Goal: Task Accomplishment & Management: Manage account settings

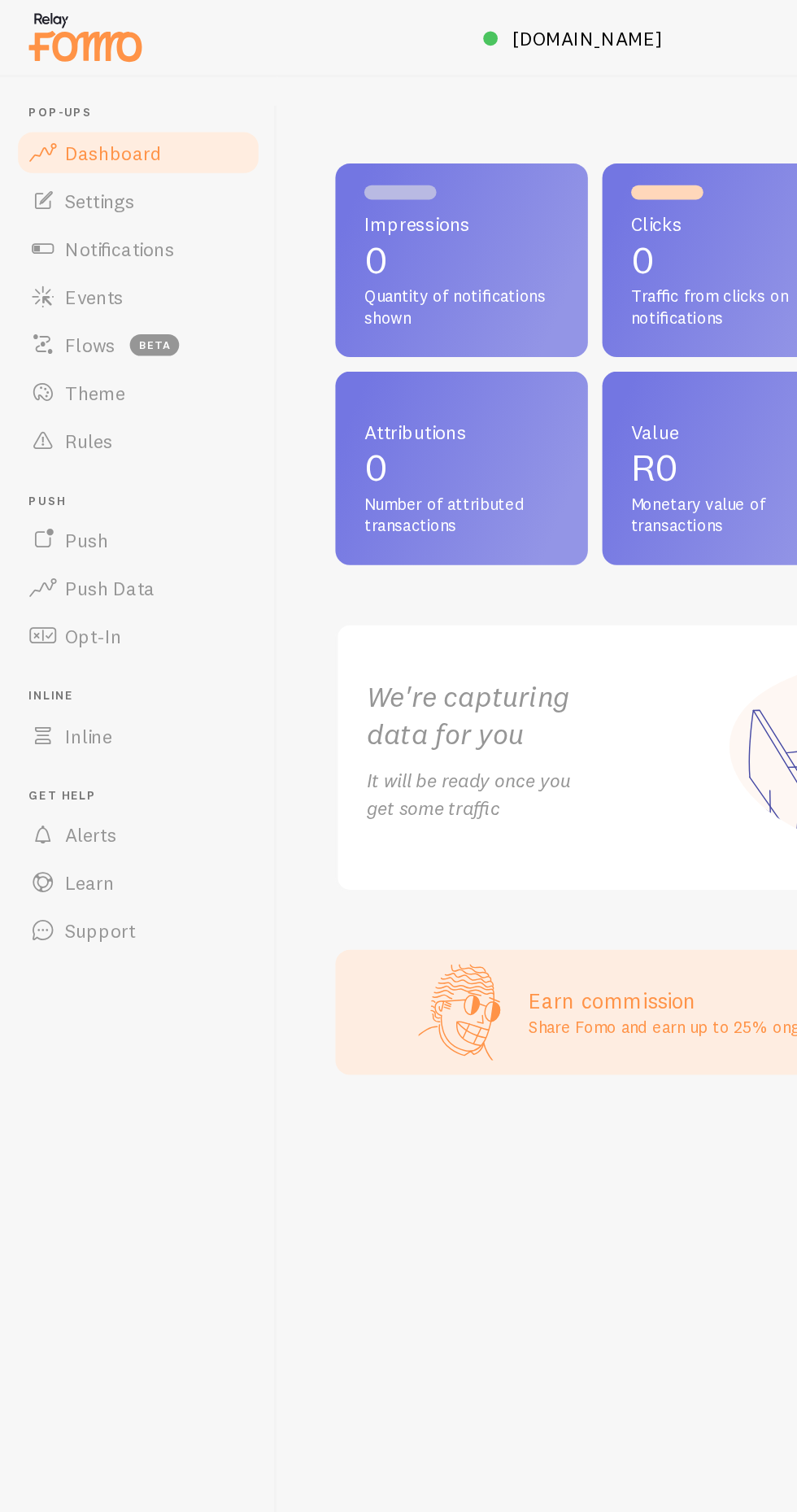
click at [95, 131] on link "Settings" at bounding box center [93, 135] width 167 height 32
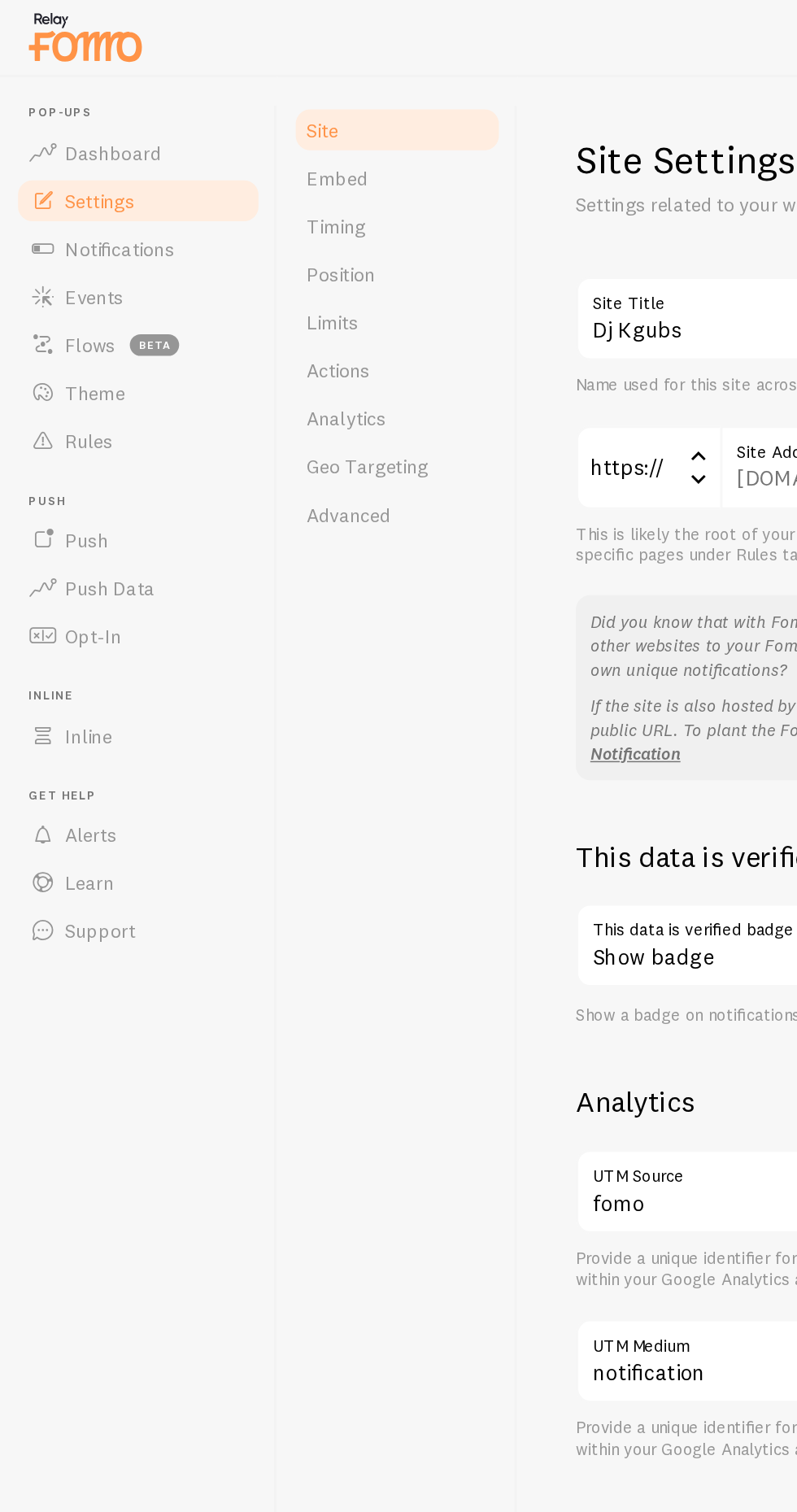
click at [106, 166] on span "Notifications" at bounding box center [81, 168] width 74 height 17
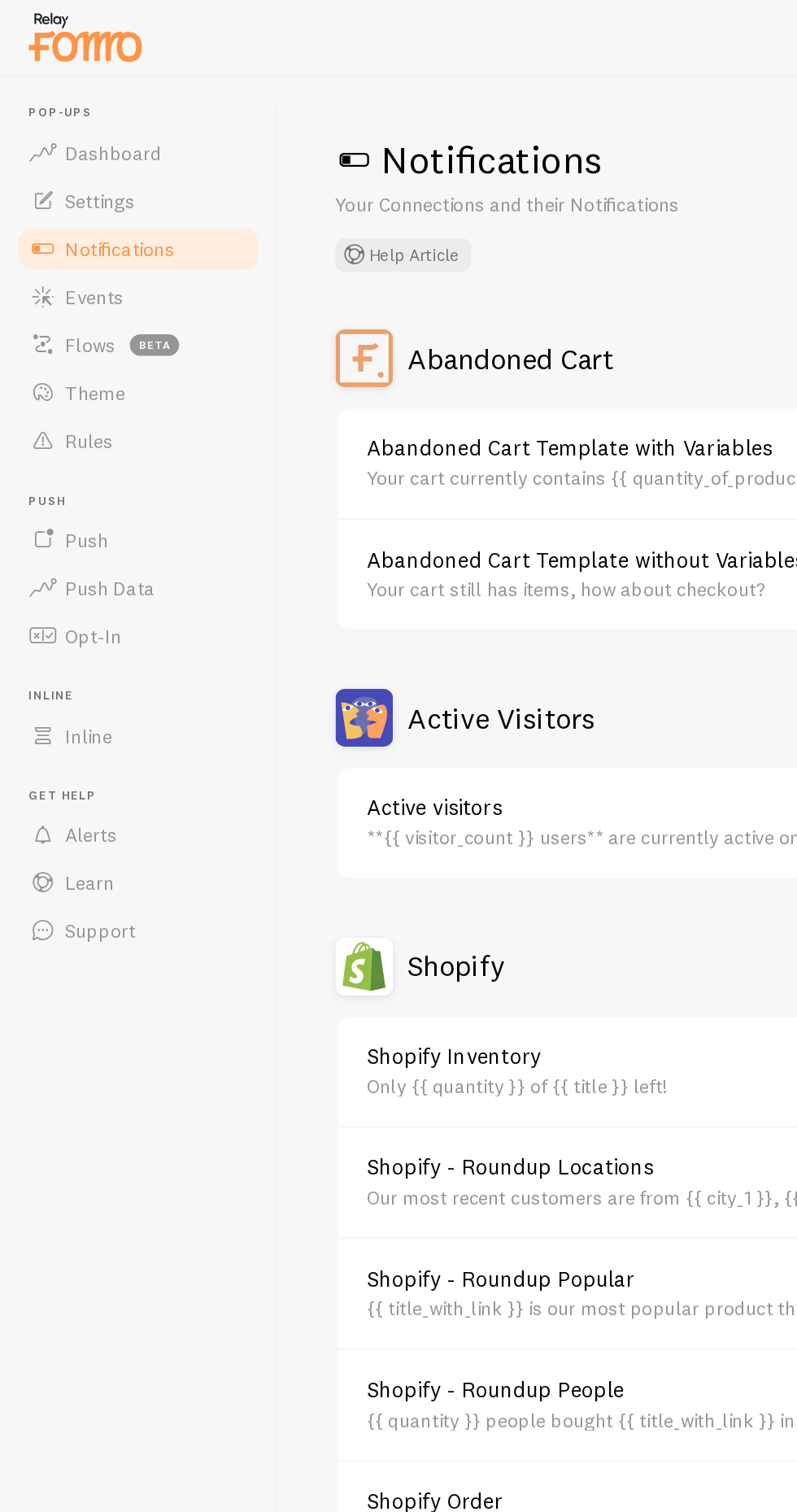
click at [250, 96] on span at bounding box center [240, 108] width 26 height 26
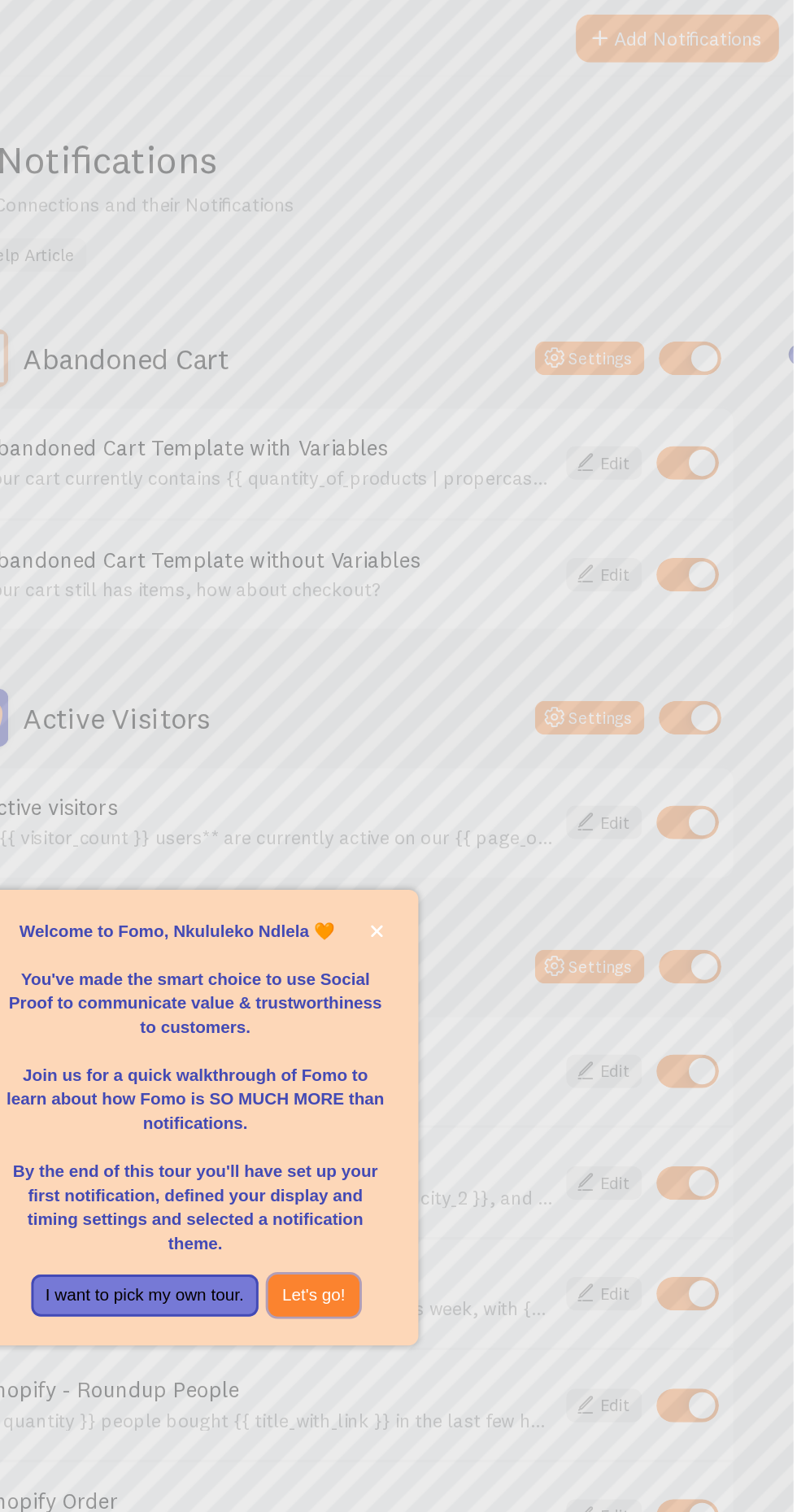
click at [505, 891] on button "Let's go!" at bounding box center [473, 877] width 63 height 29
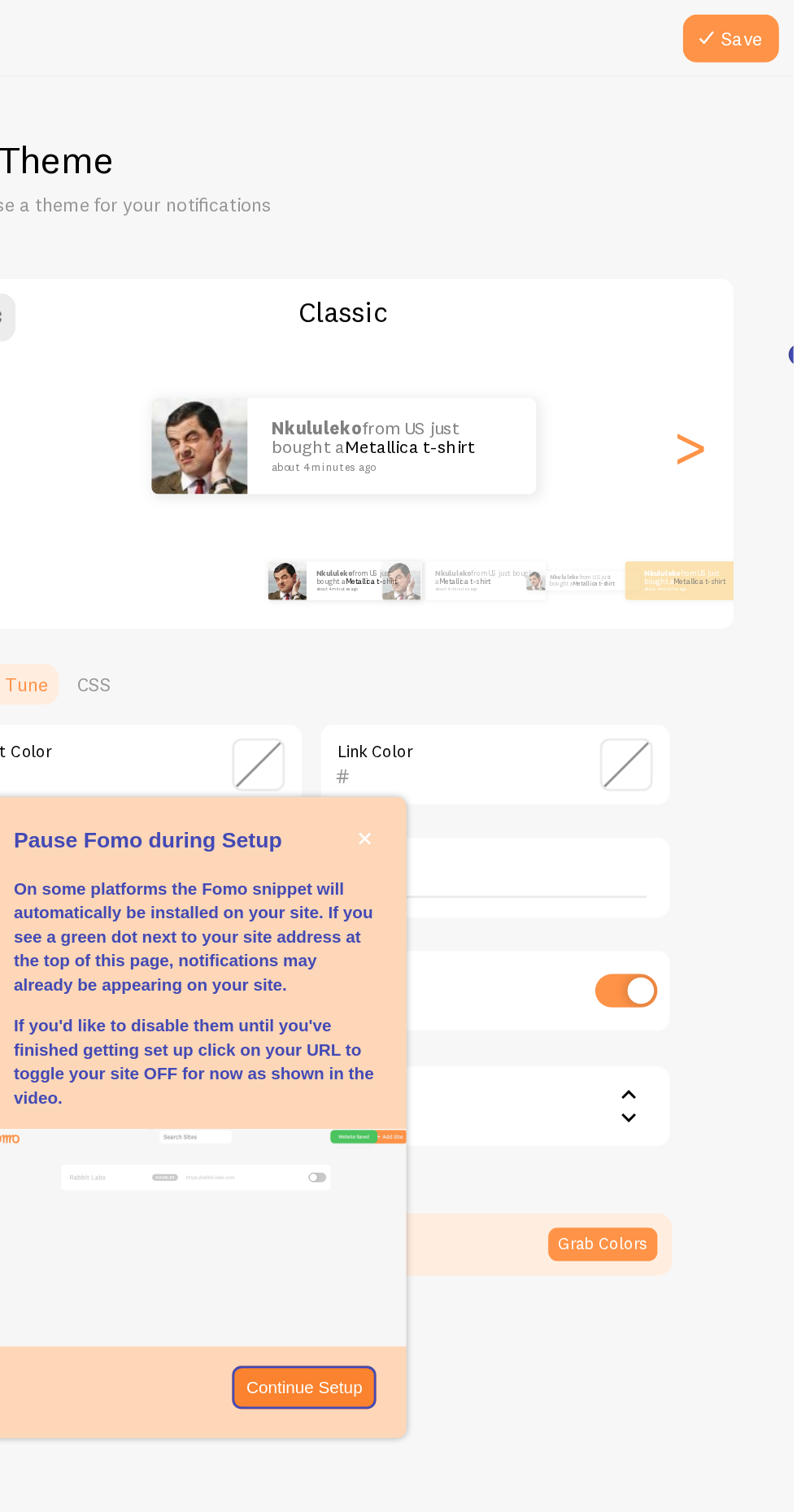
click at [531, 593] on div "Pause Fomo during Setup" at bounding box center [392, 585] width 285 height 13
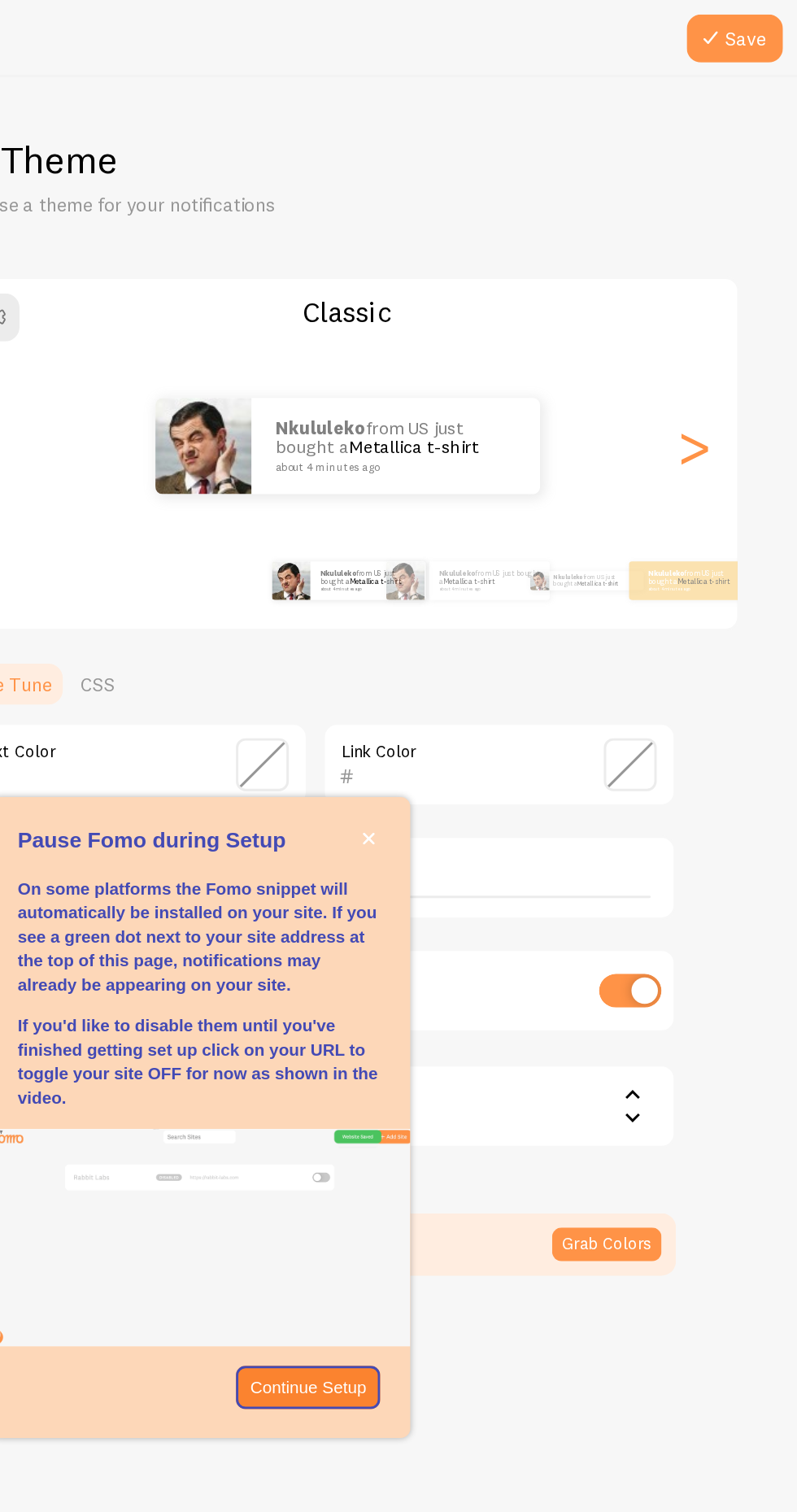
click at [777, 26] on button "Save" at bounding box center [755, 25] width 66 height 32
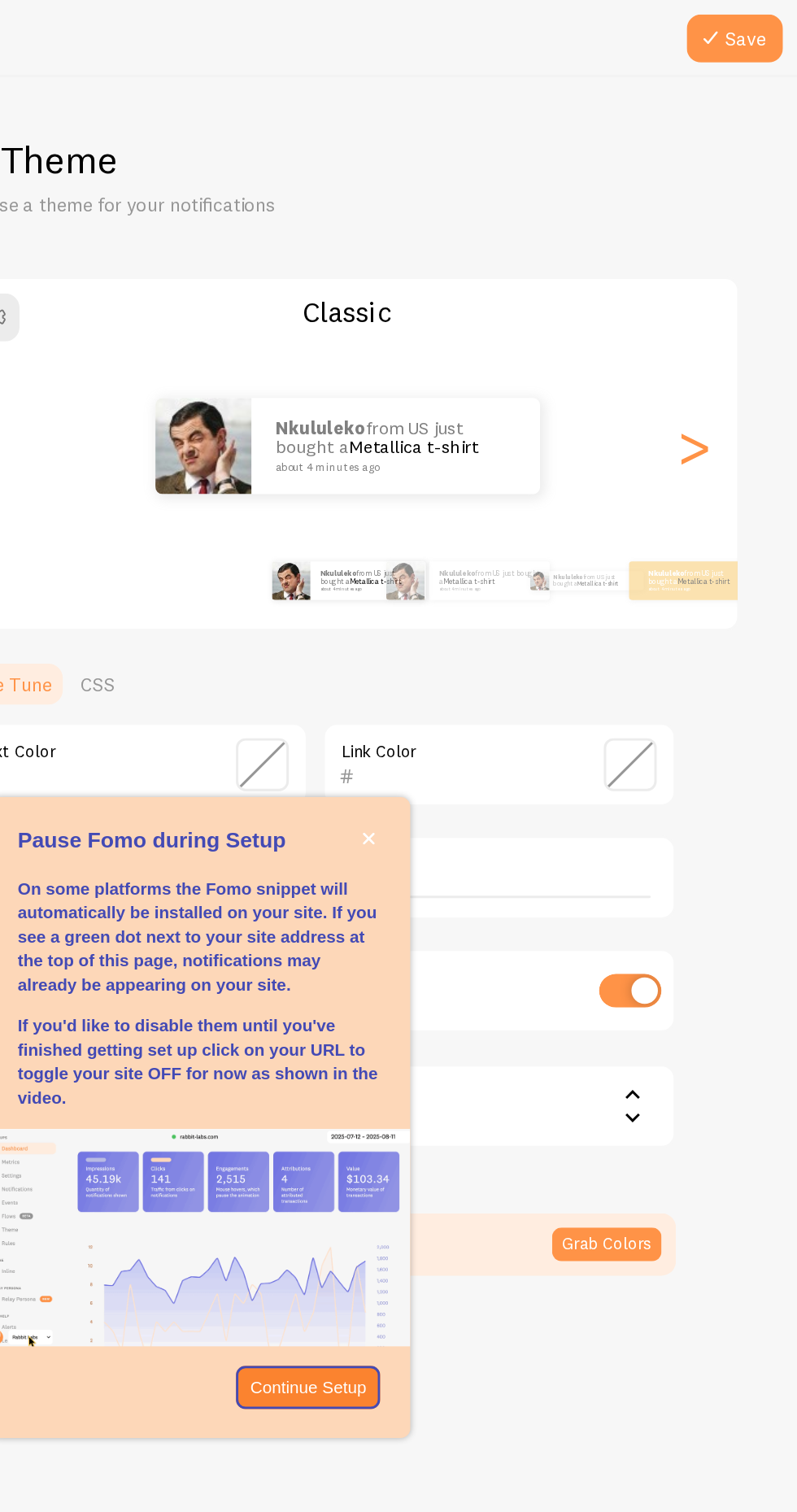
click at [769, 27] on button "Save" at bounding box center [755, 25] width 66 height 32
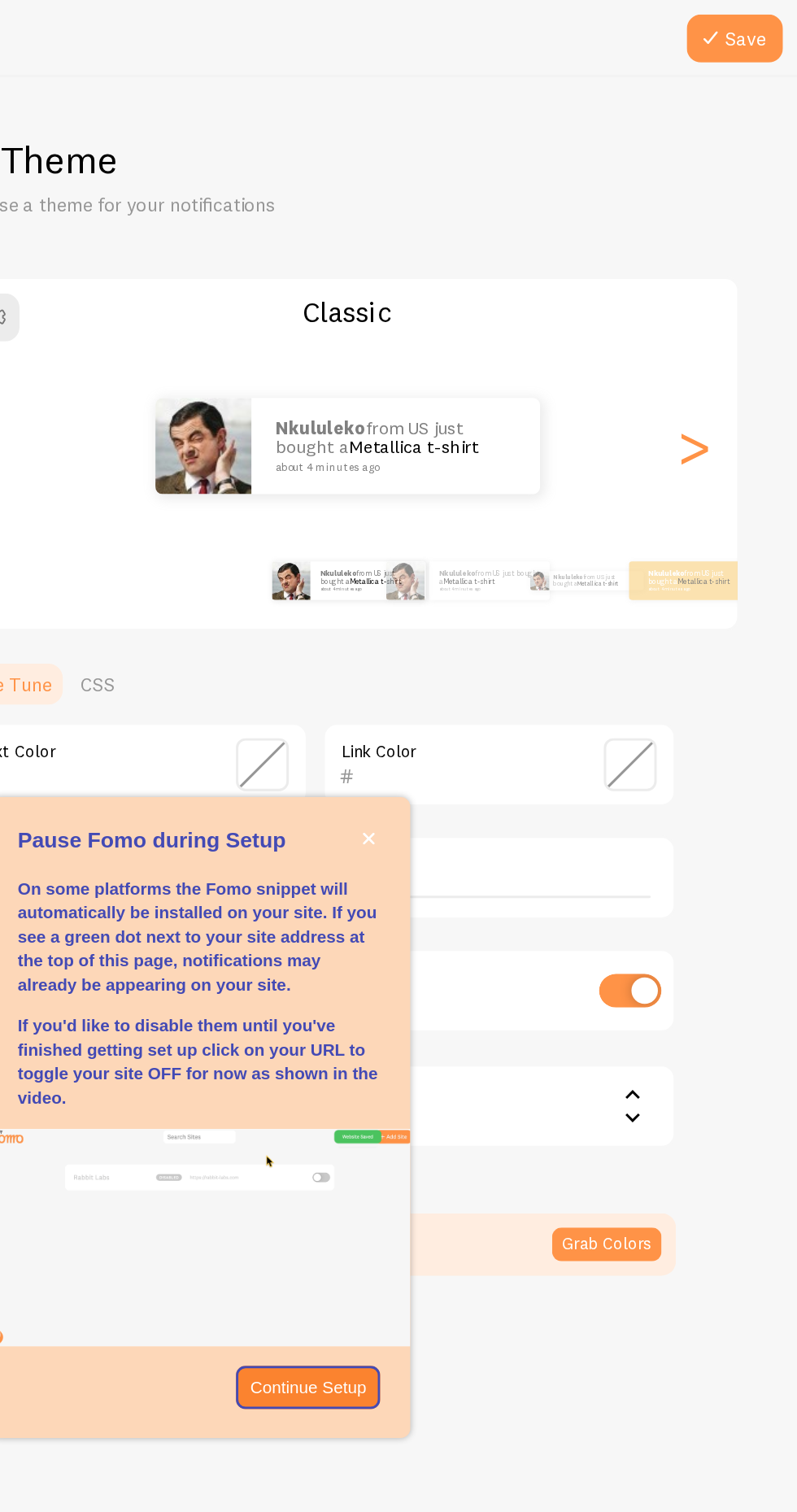
click at [765, 31] on button "Save" at bounding box center [755, 25] width 66 height 32
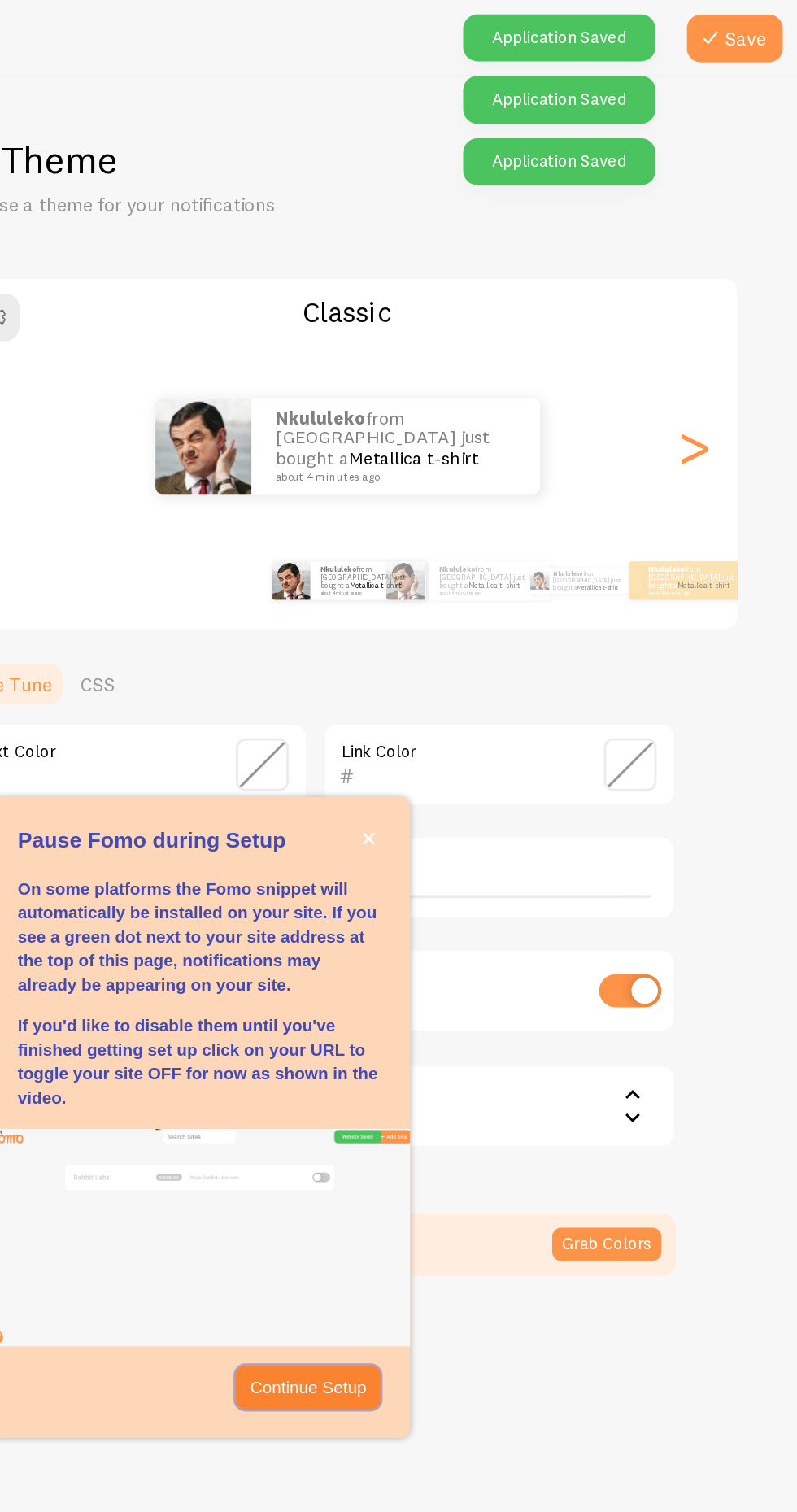
click at [492, 947] on p "Continue Setup" at bounding box center [466, 938] width 79 height 17
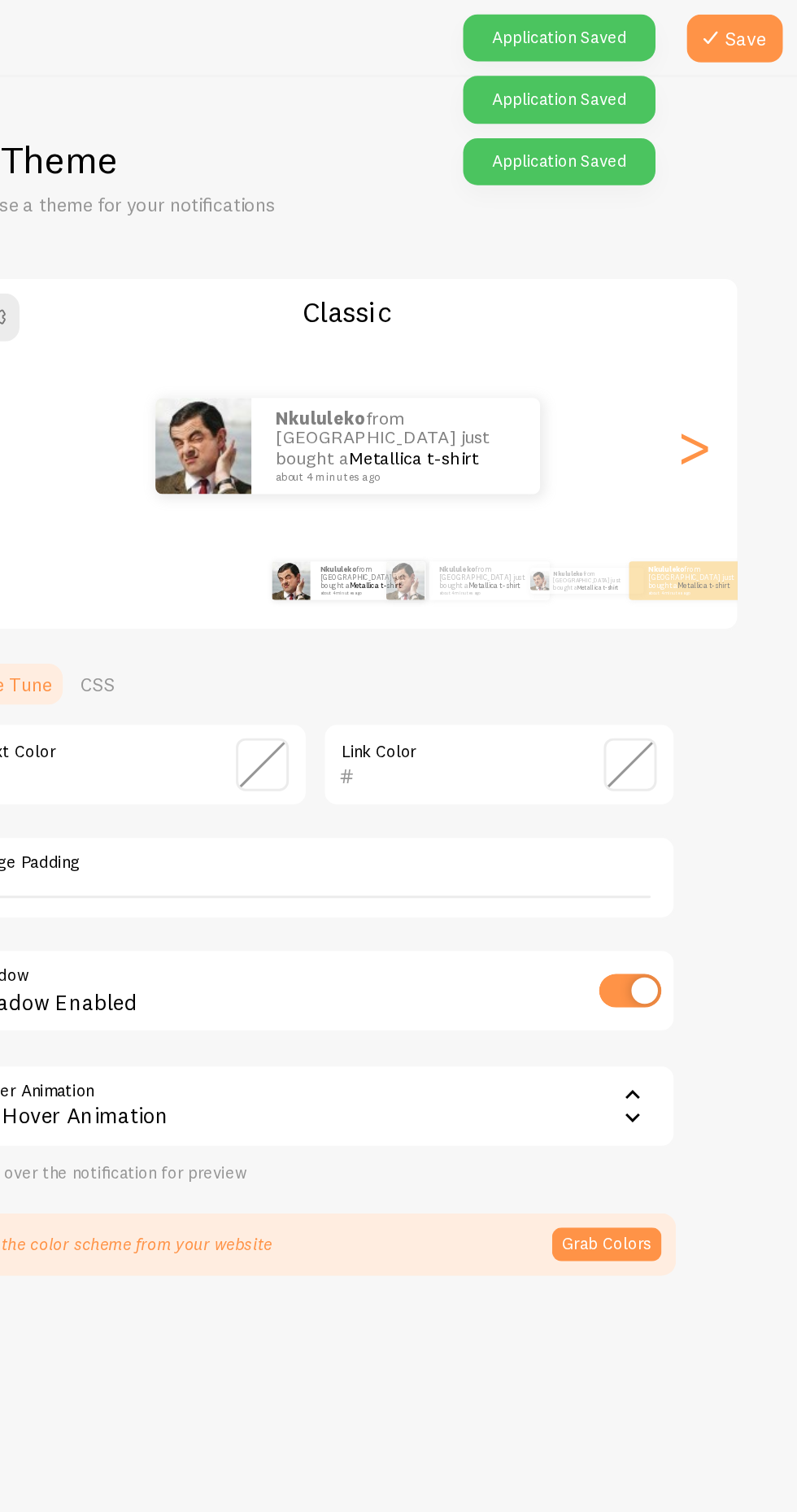
click at [773, 36] on button "Save" at bounding box center [755, 25] width 66 height 32
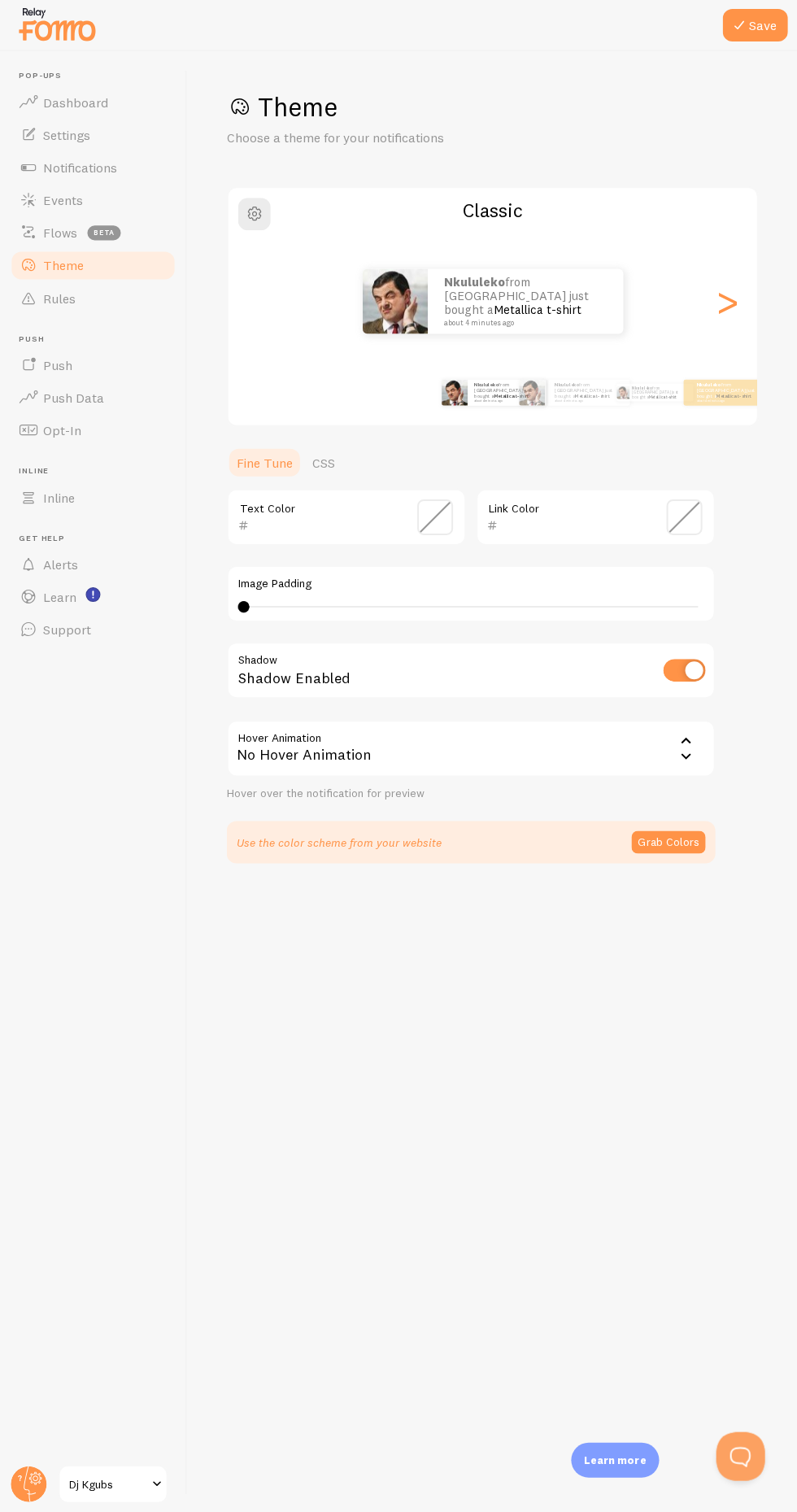
click at [98, 311] on link "Rules" at bounding box center [93, 298] width 167 height 32
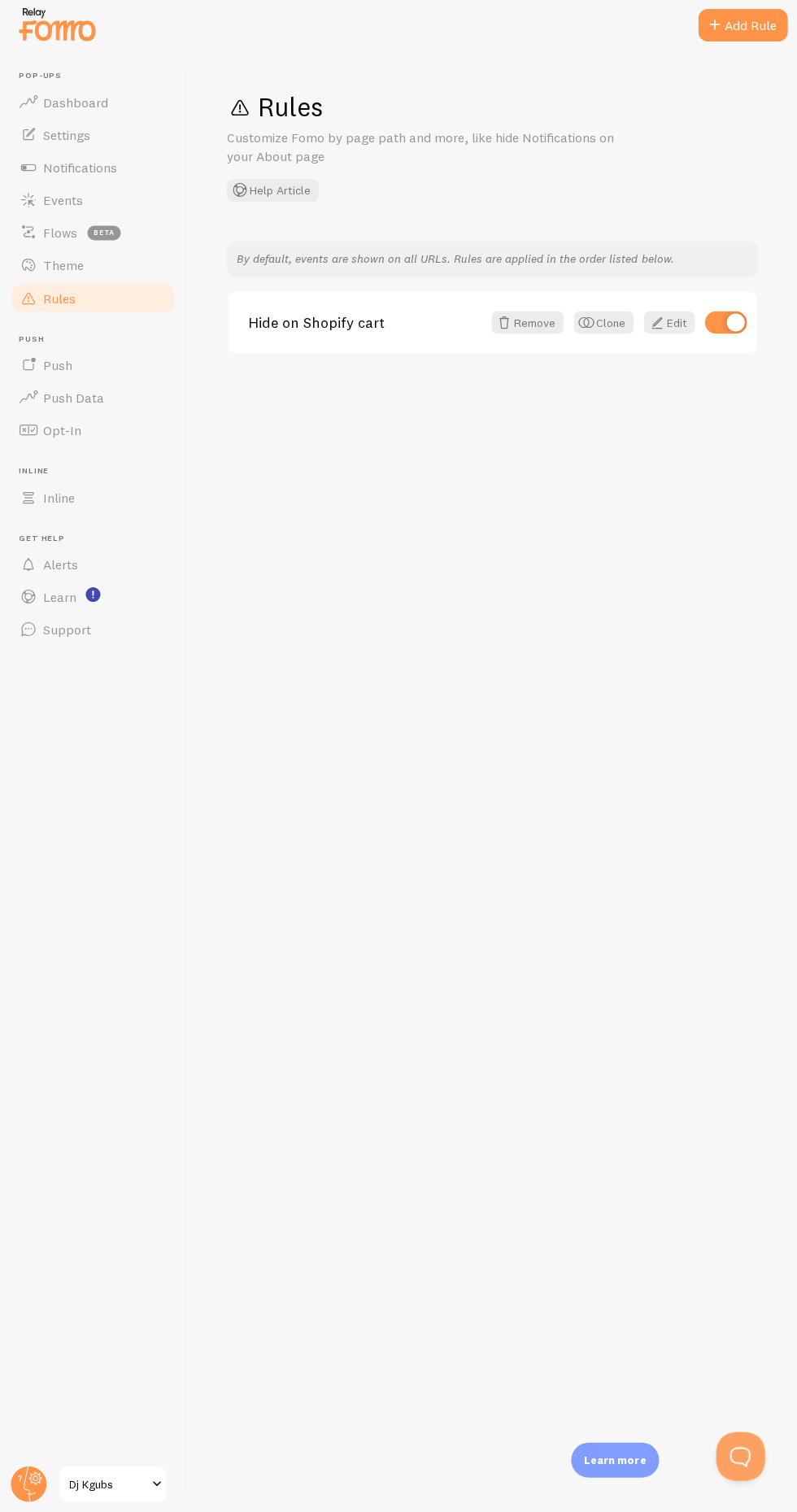
click at [108, 385] on link "Push Data" at bounding box center [93, 397] width 167 height 32
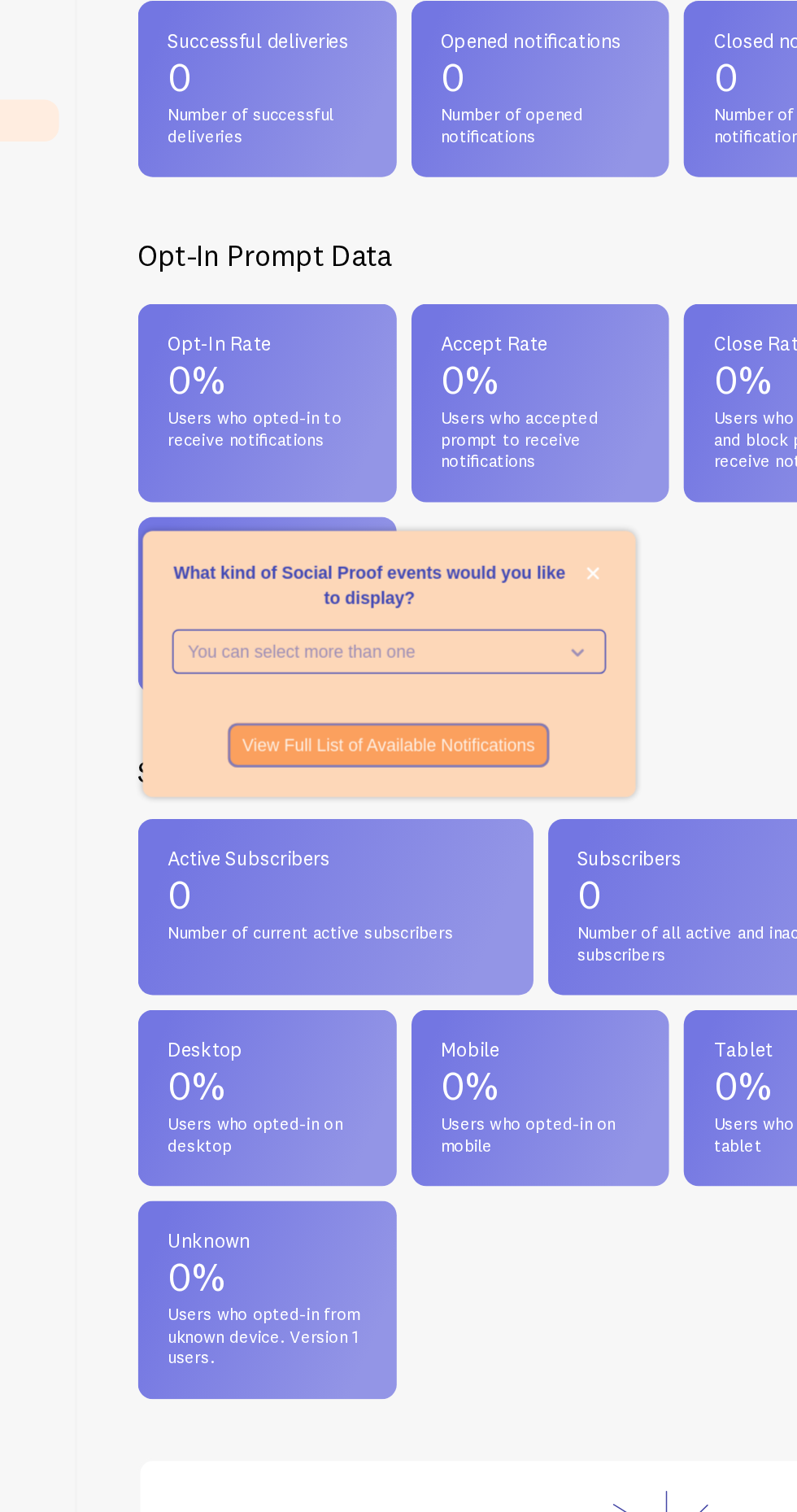
scroll to position [3, 0]
click at [519, 752] on icon "What kind of Social Proof events would you like to display?" at bounding box center [517, 749] width 8 height 5
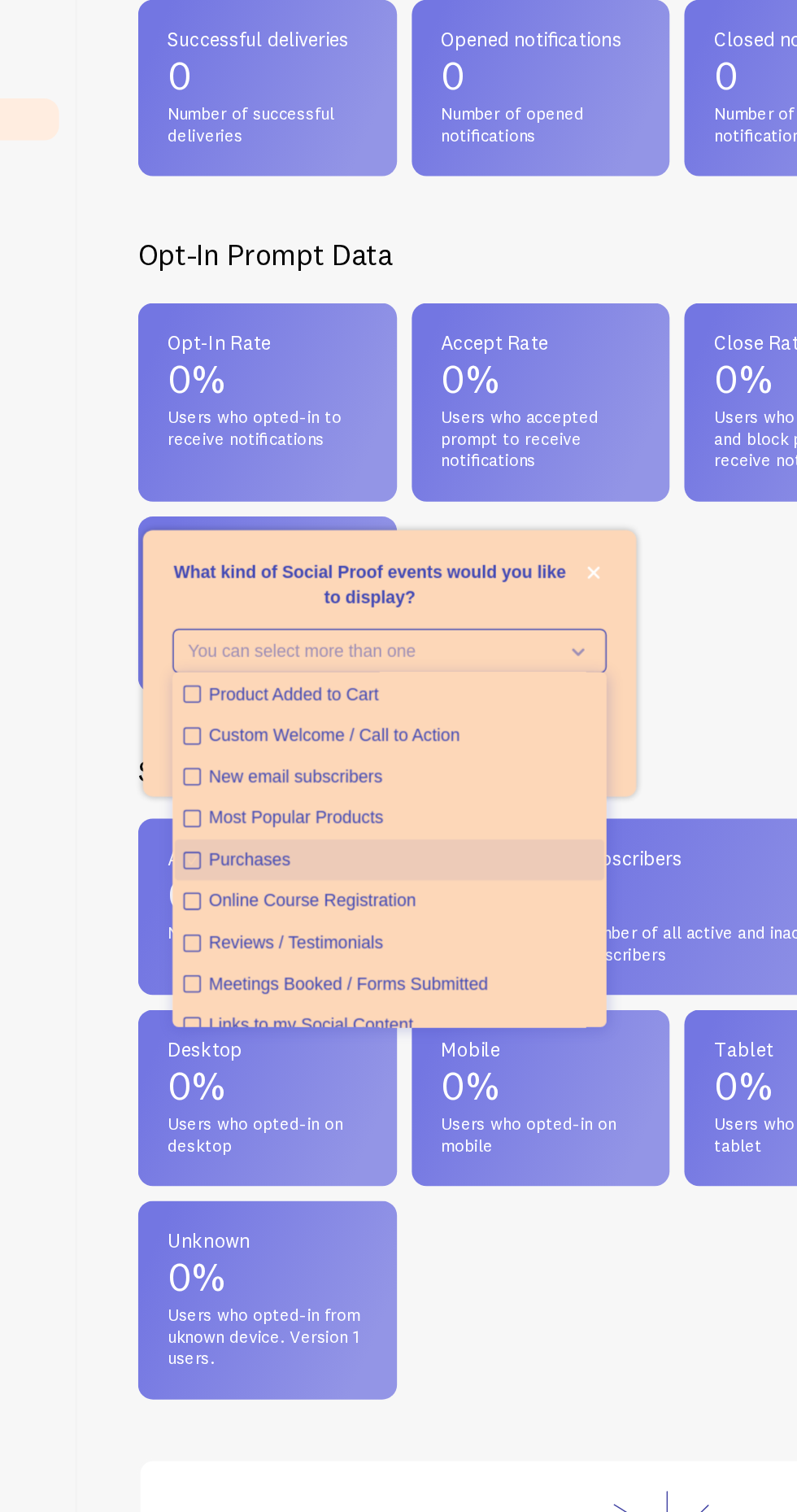
click at [326, 894] on div "Purchases" at bounding box center [401, 886] width 254 height 17
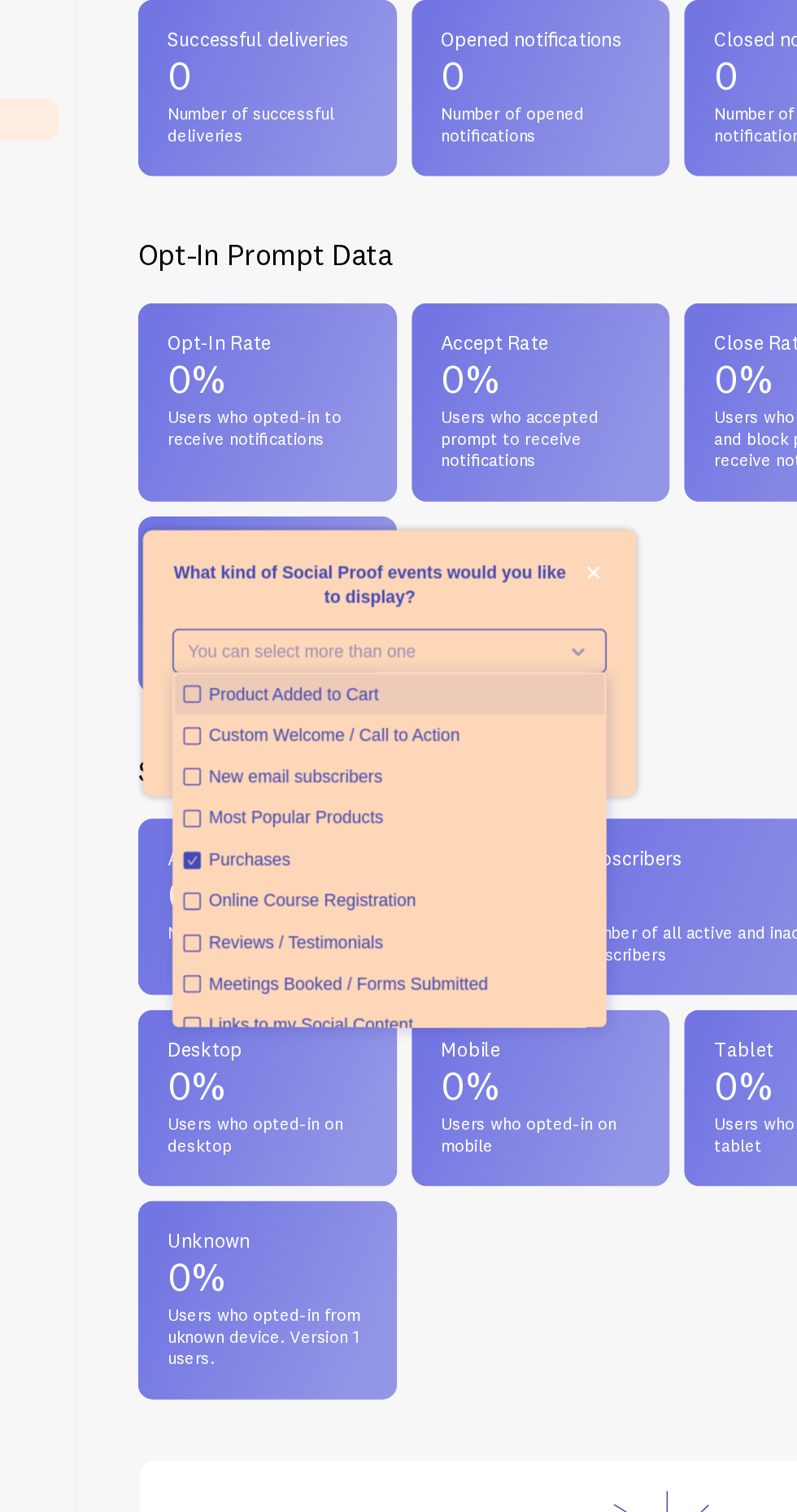
click at [277, 786] on div "Product Added to Cart" at bounding box center [401, 777] width 254 height 17
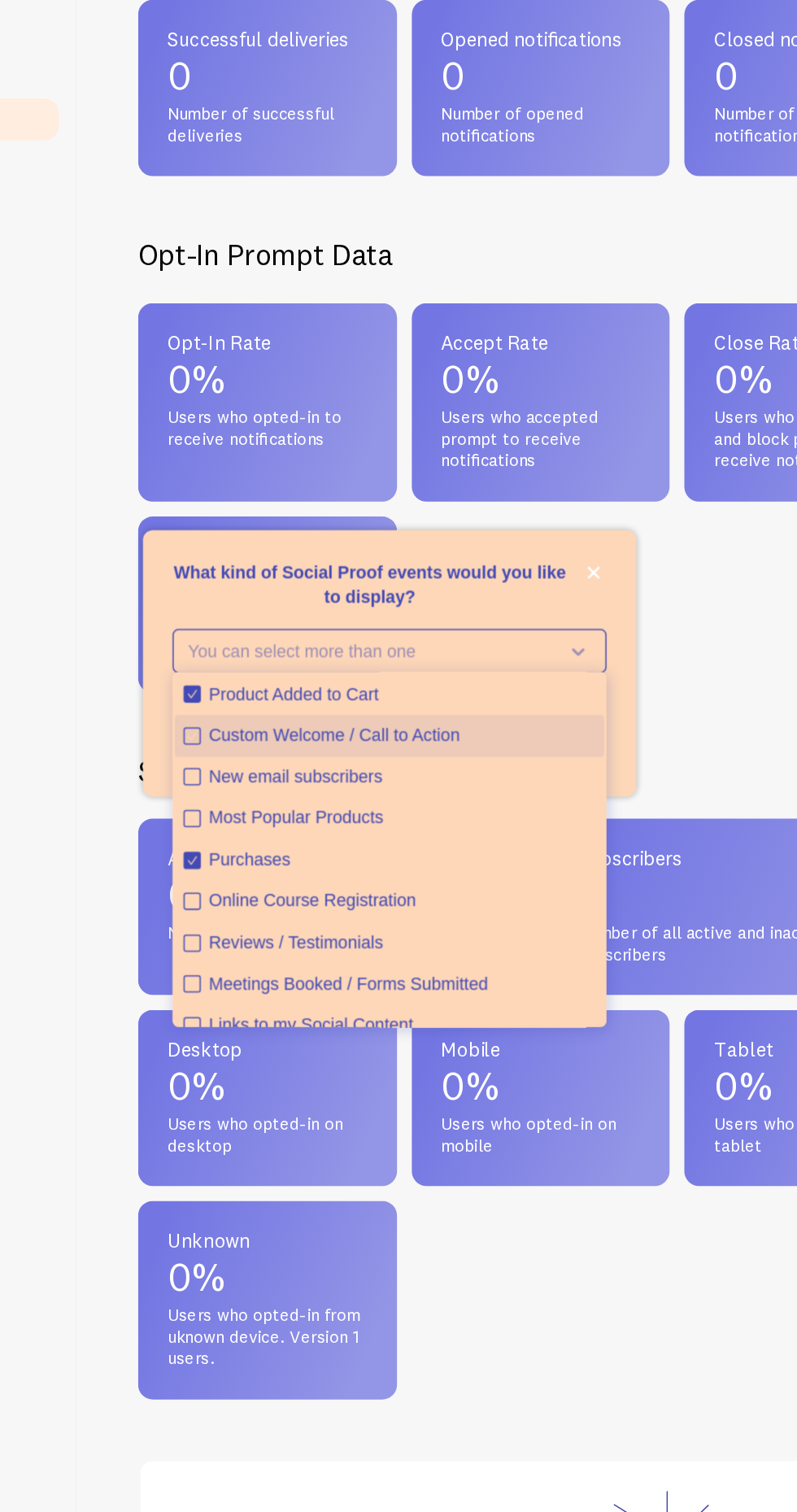
click at [286, 812] on div "Custom Welcome / Call to Action" at bounding box center [401, 804] width 254 height 17
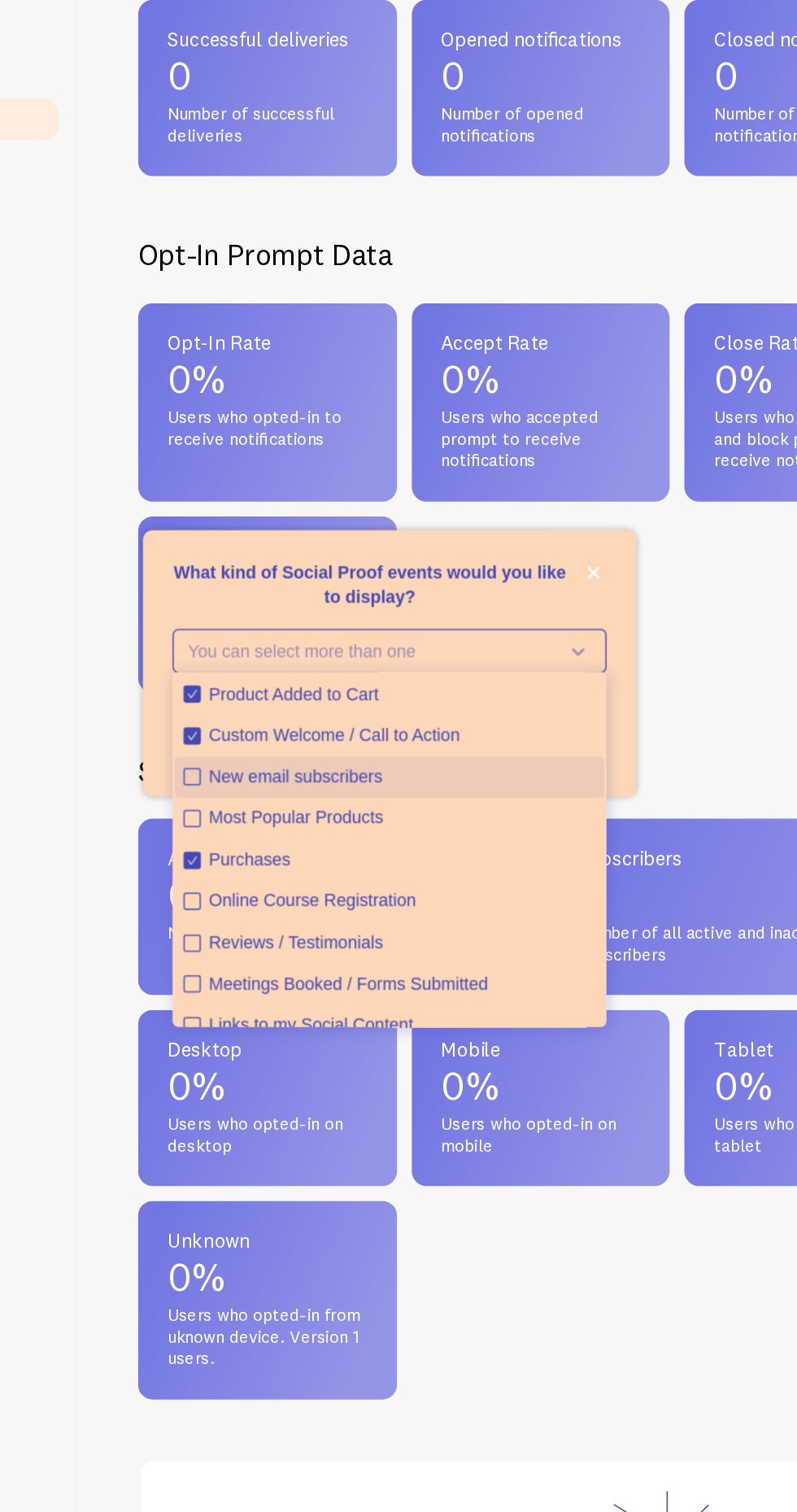
click at [277, 841] on div "New email subscribers" at bounding box center [401, 832] width 254 height 17
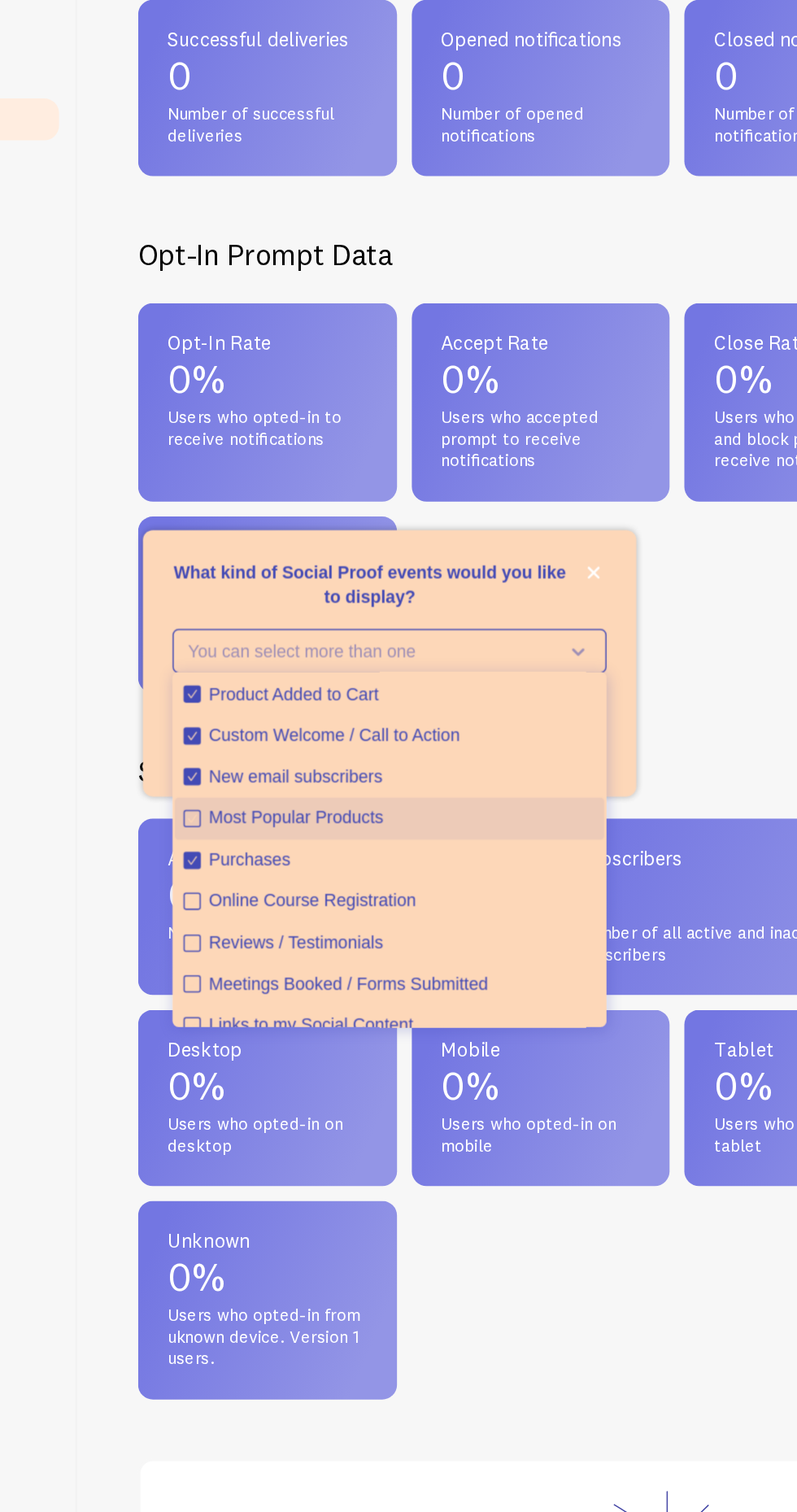
click at [275, 867] on div "Most Popular Products" at bounding box center [401, 858] width 254 height 17
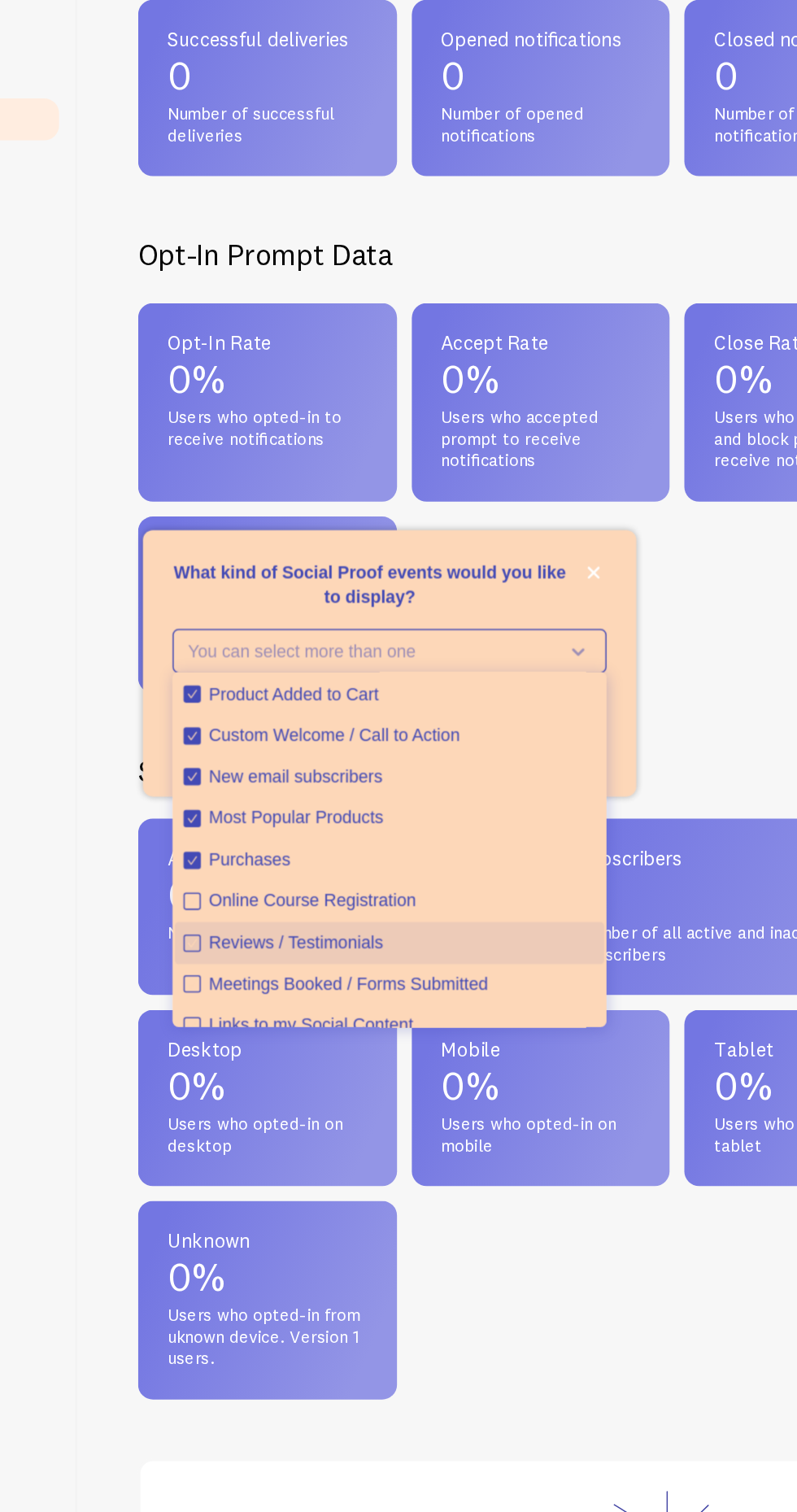
click at [285, 949] on div "Reviews / Testimonials" at bounding box center [401, 940] width 254 height 17
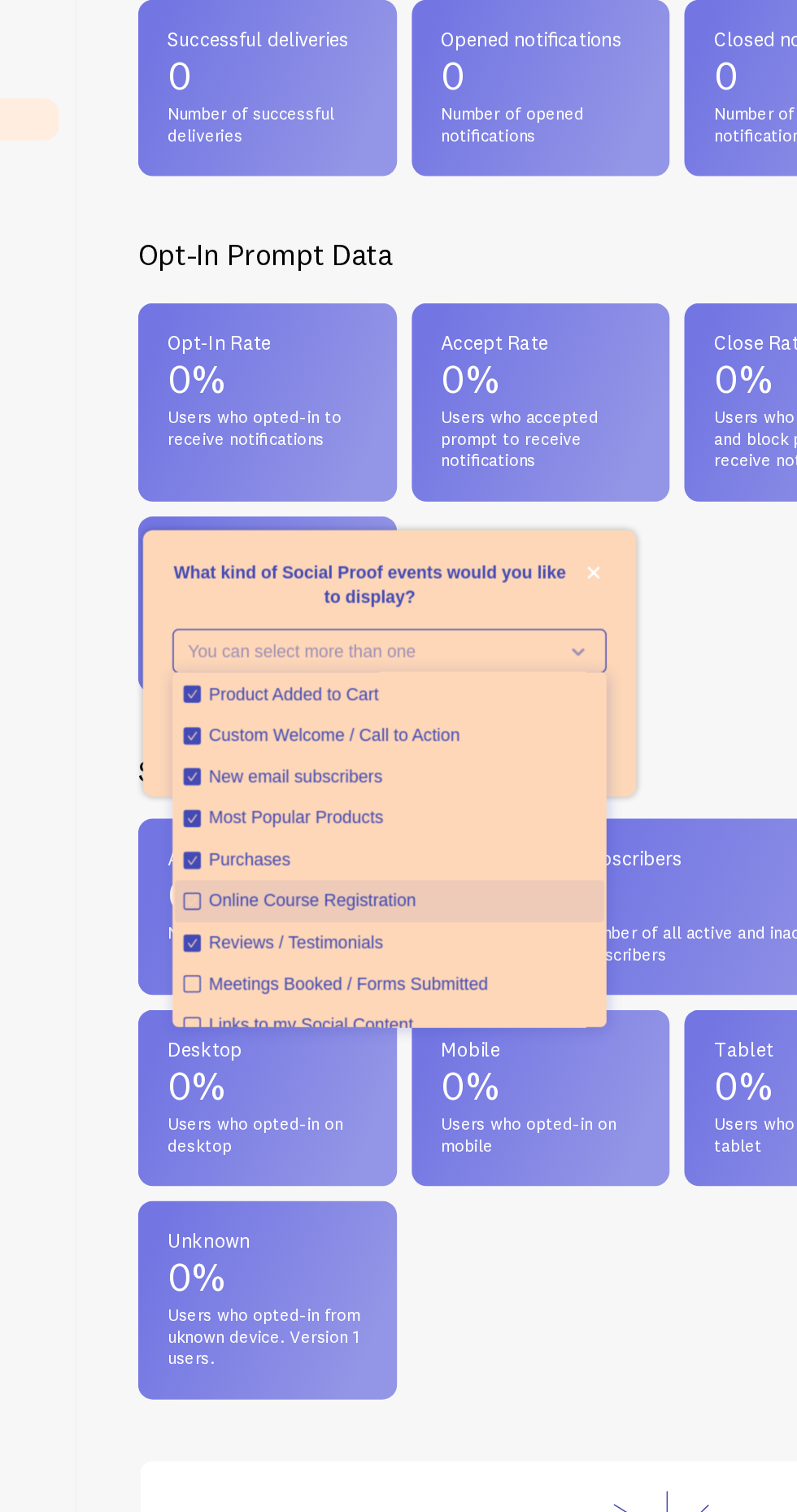
click at [280, 928] on button "Online Course Registration" at bounding box center [393, 913] width 284 height 27
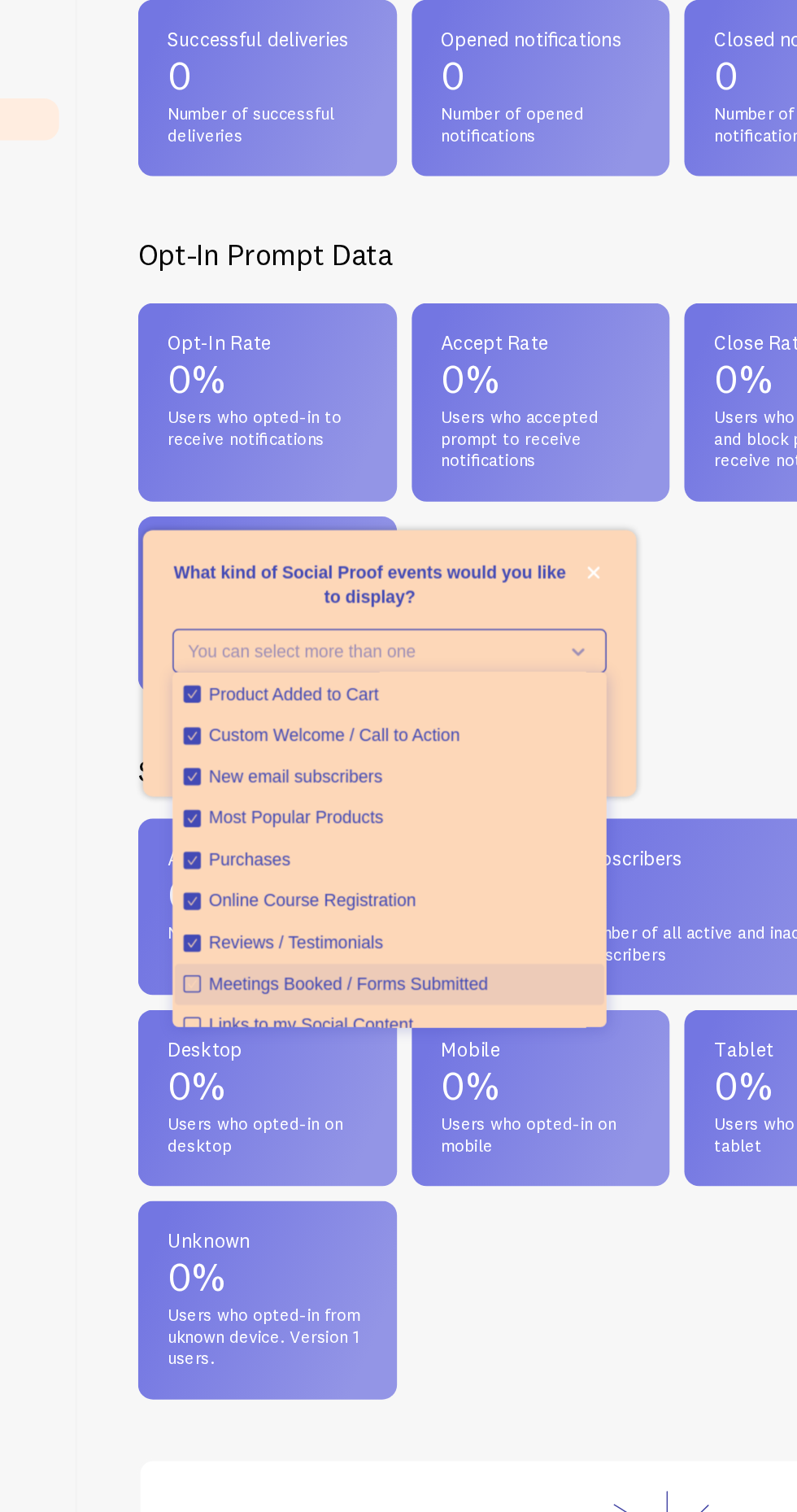
click at [288, 976] on div "Meetings Booked / Forms Submitted" at bounding box center [401, 969] width 254 height 17
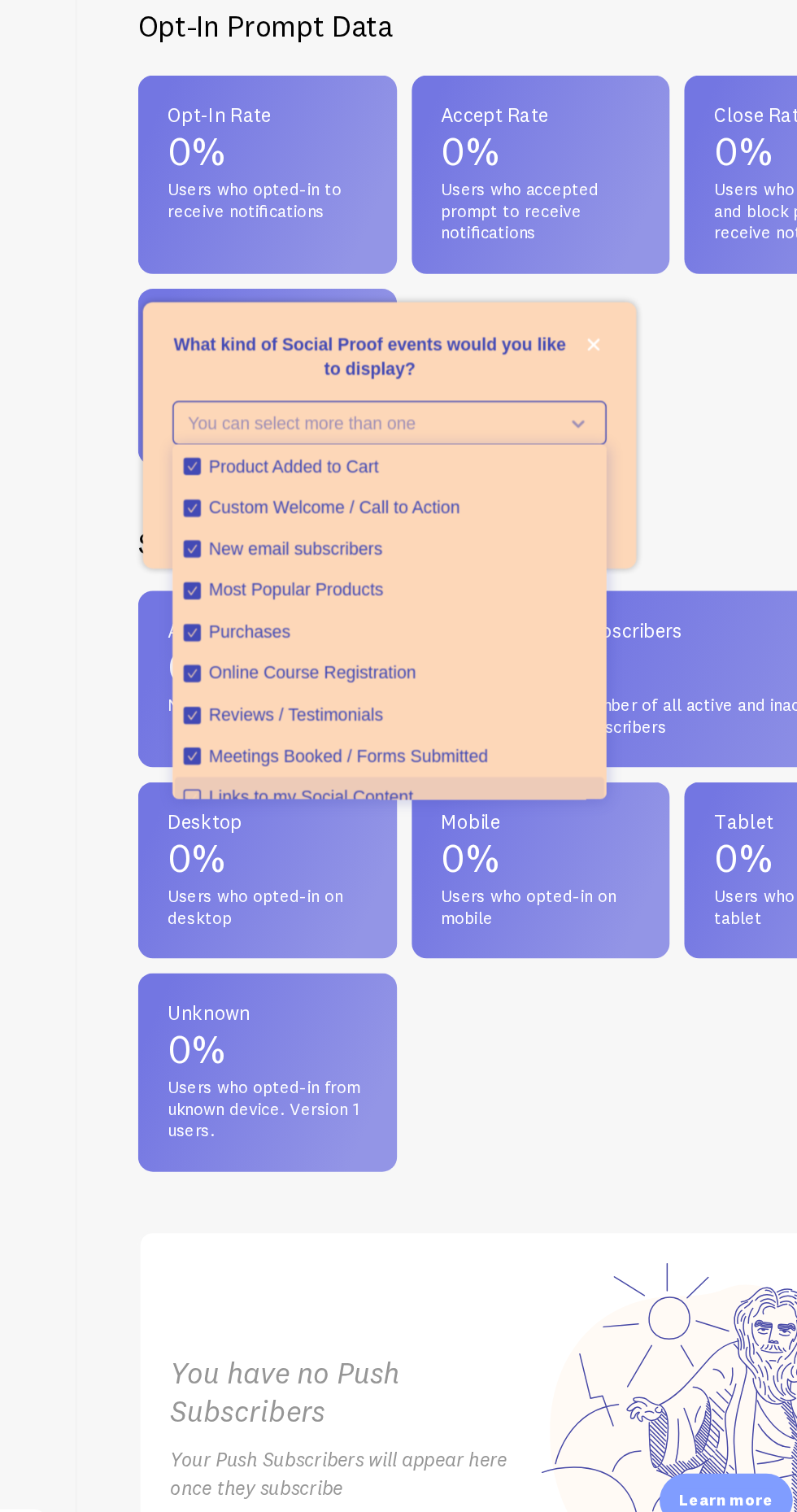
click at [277, 1004] on div "Links to my Social Content" at bounding box center [401, 995] width 254 height 17
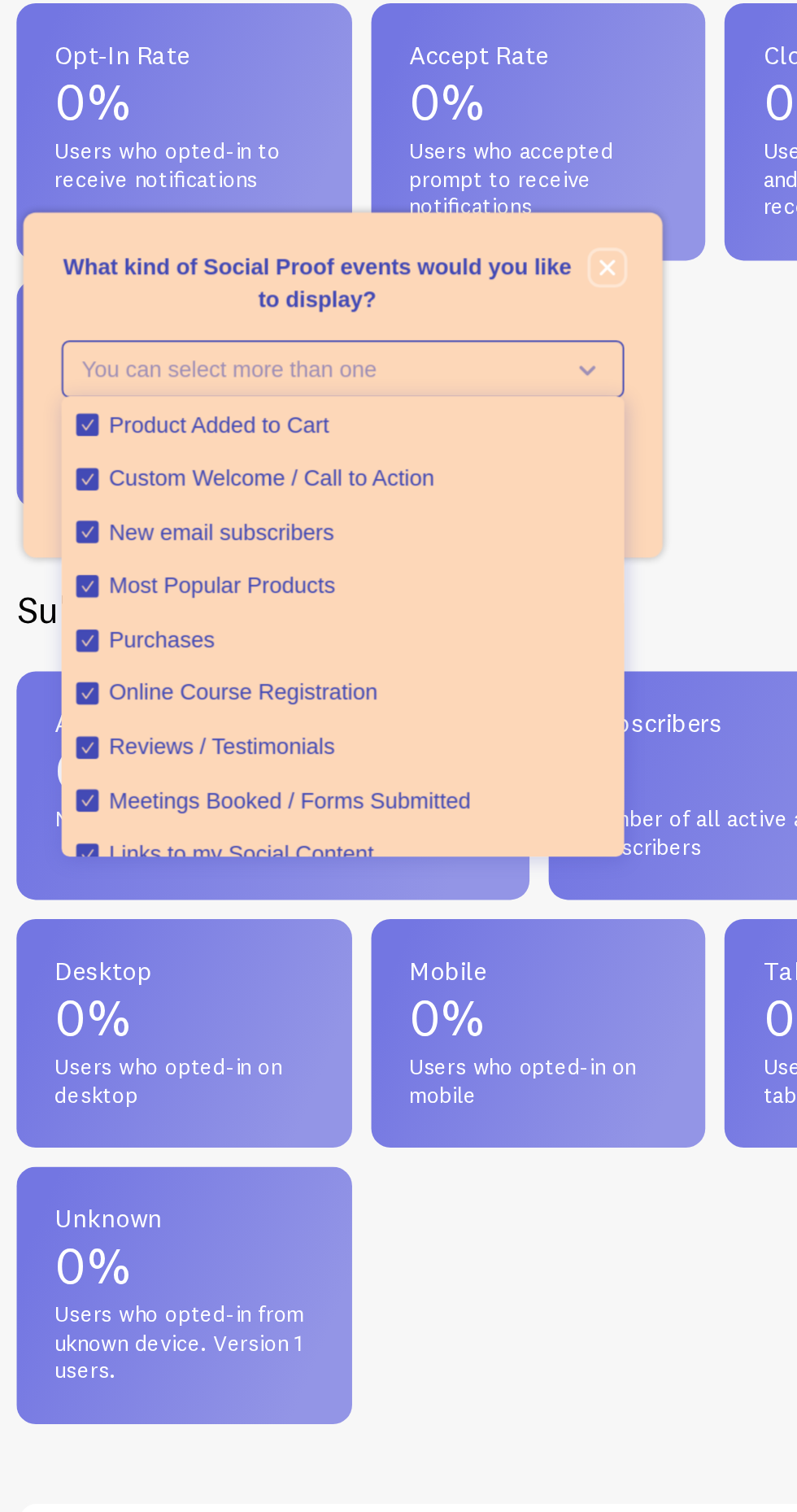
click at [526, 700] on icon "close," at bounding box center [527, 696] width 8 height 8
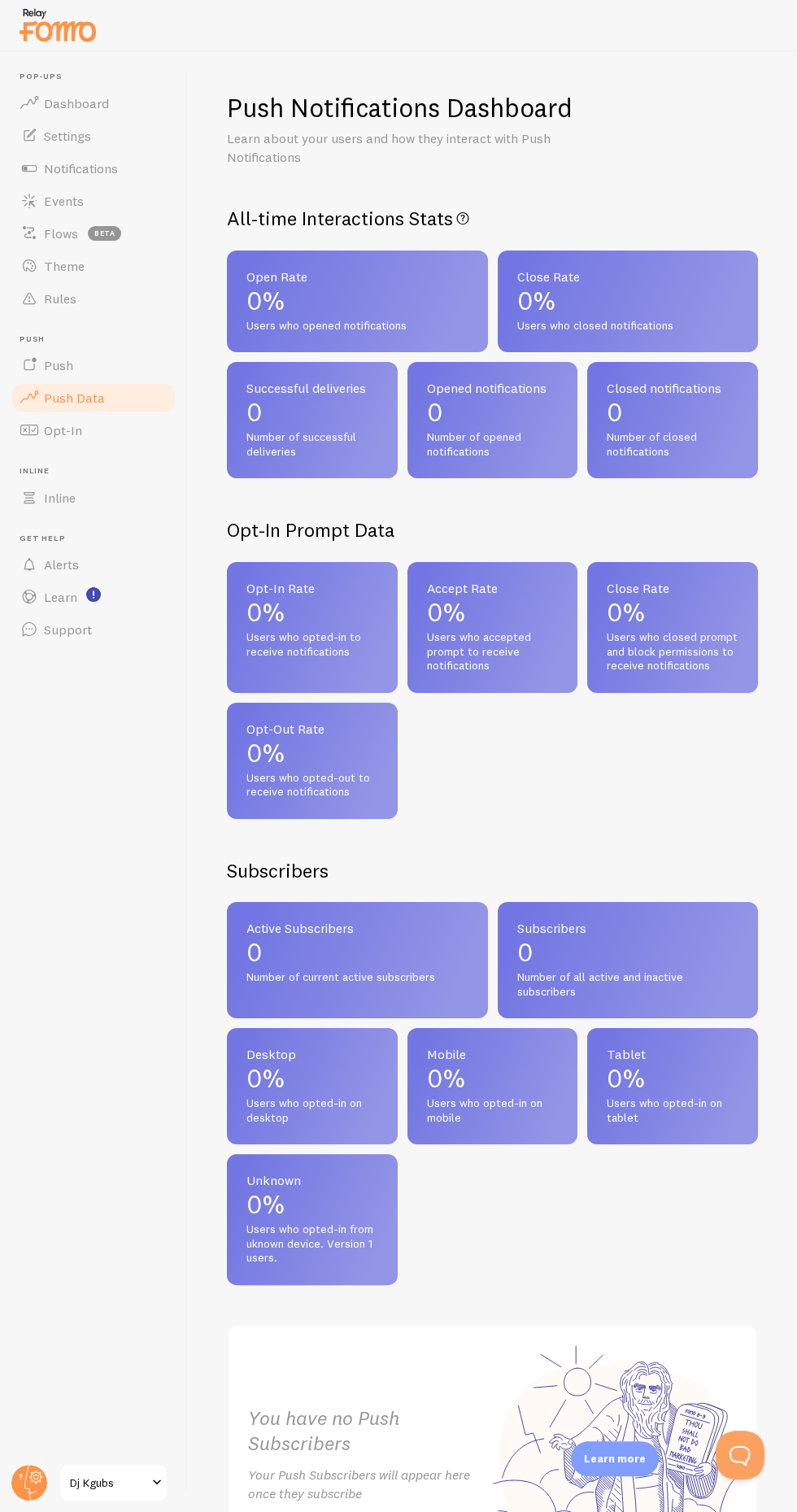
click at [92, 138] on link "Settings" at bounding box center [93, 135] width 167 height 32
